Goal: Transaction & Acquisition: Book appointment/travel/reservation

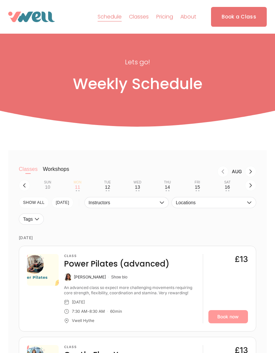
click at [109, 188] on div "12" at bounding box center [107, 186] width 5 height 5
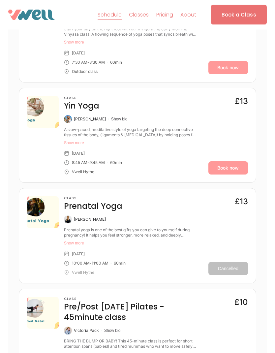
scroll to position [329, 0]
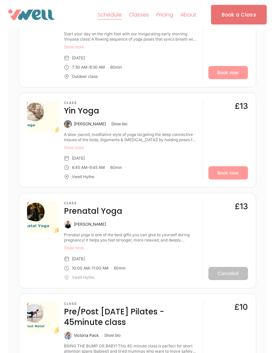
click at [228, 180] on link "Book now" at bounding box center [229, 173] width 40 height 13
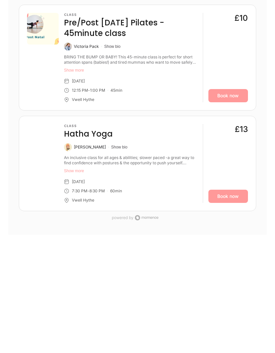
scroll to position [611, 0]
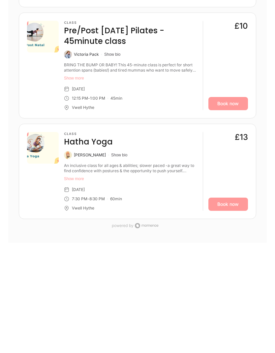
click at [233, 211] on link "Book now" at bounding box center [229, 204] width 40 height 13
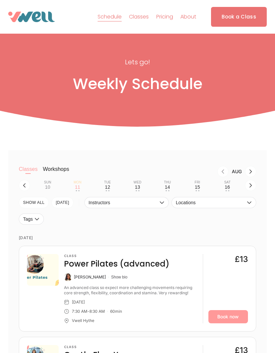
click at [139, 184] on div "Wed" at bounding box center [138, 183] width 8 height 4
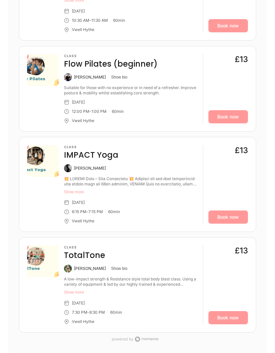
scroll to position [365, 0]
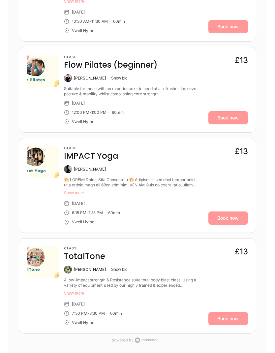
click at [228, 225] on link "Book now" at bounding box center [229, 218] width 40 height 13
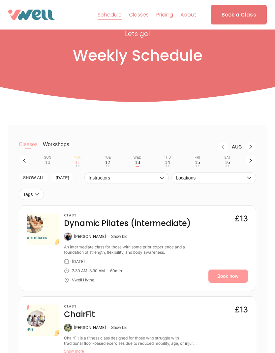
scroll to position [0, 0]
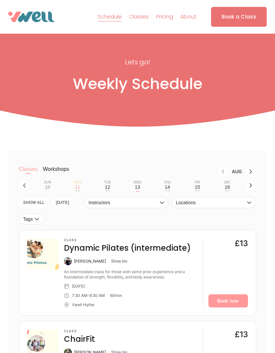
click at [200, 184] on div "Fri" at bounding box center [198, 183] width 6 height 4
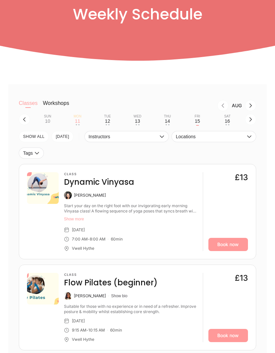
scroll to position [55, 0]
click at [230, 251] on link "Book now" at bounding box center [229, 244] width 40 height 13
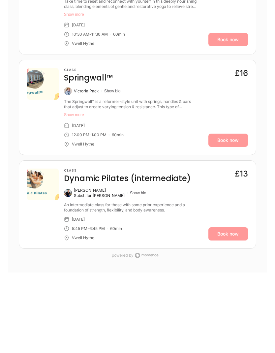
scroll to position [452, 0]
